Goal: Information Seeking & Learning: Learn about a topic

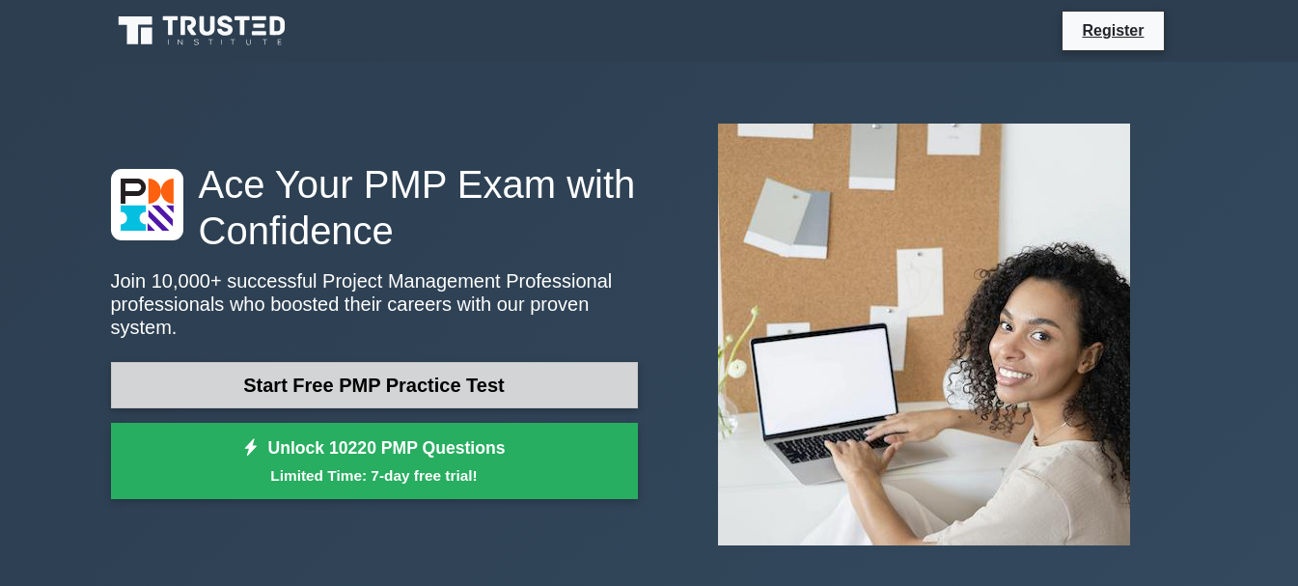
click at [439, 381] on link "Start Free PMP Practice Test" at bounding box center [374, 385] width 527 height 46
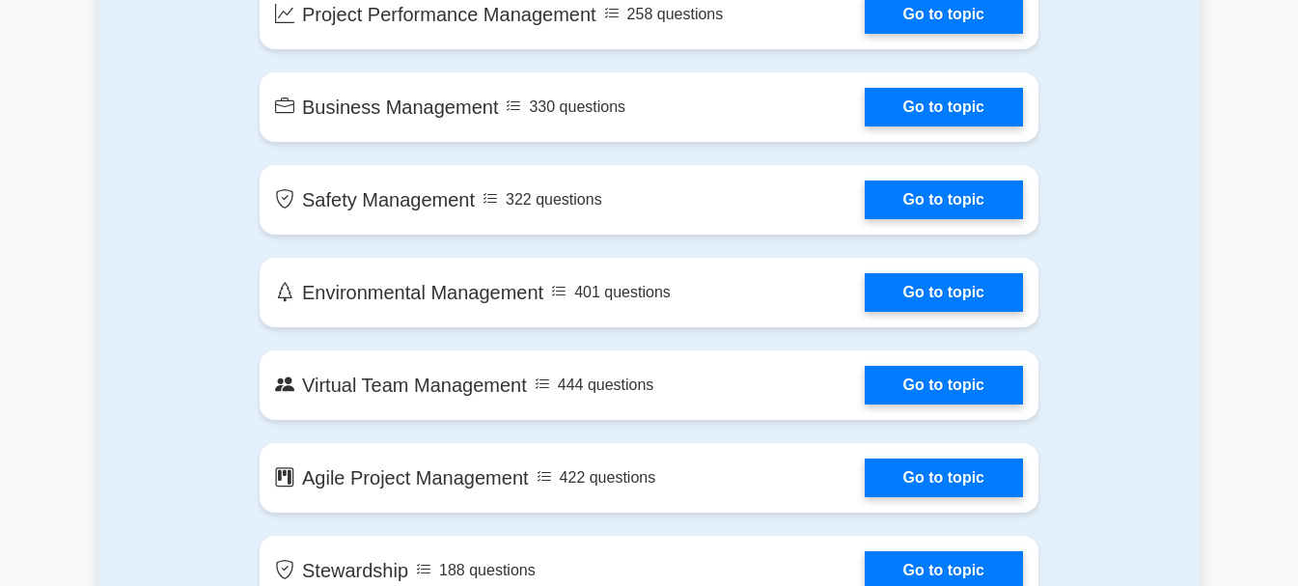
scroll to position [3397, 0]
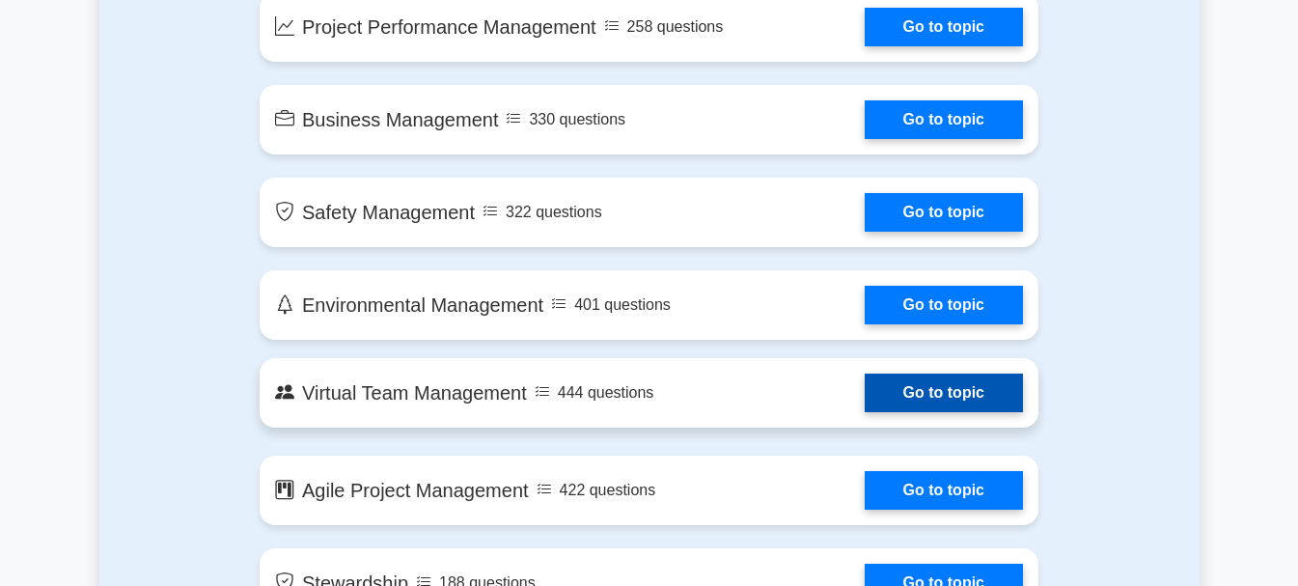
click at [947, 393] on link "Go to topic" at bounding box center [943, 392] width 158 height 39
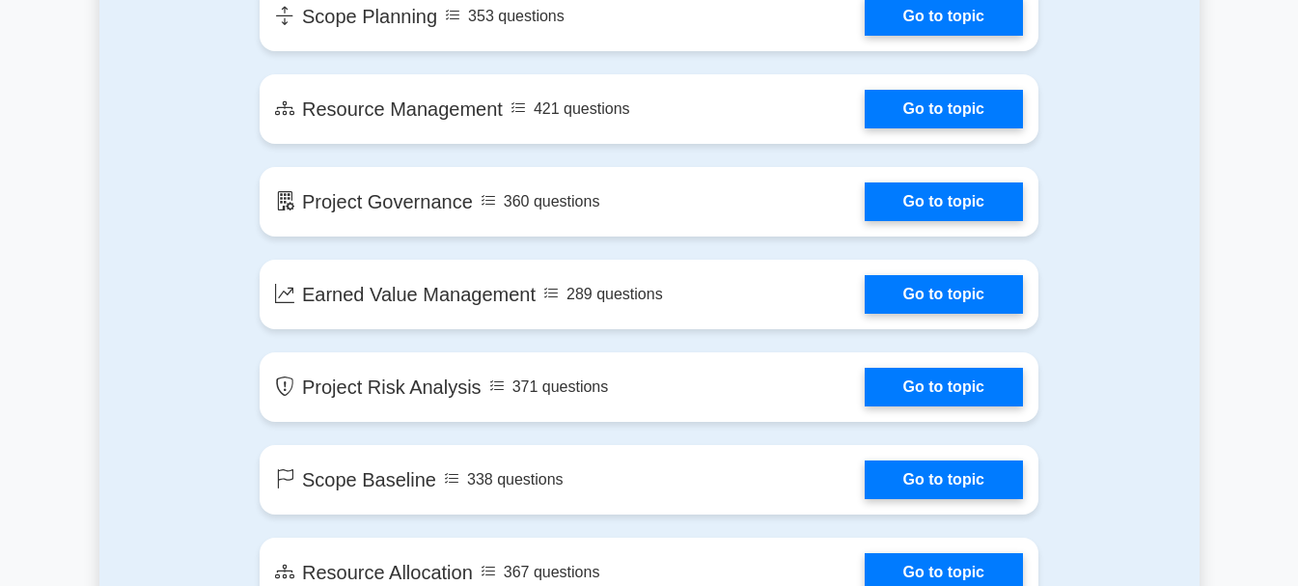
scroll to position [2666, 0]
